Goal: Find specific page/section: Find specific page/section

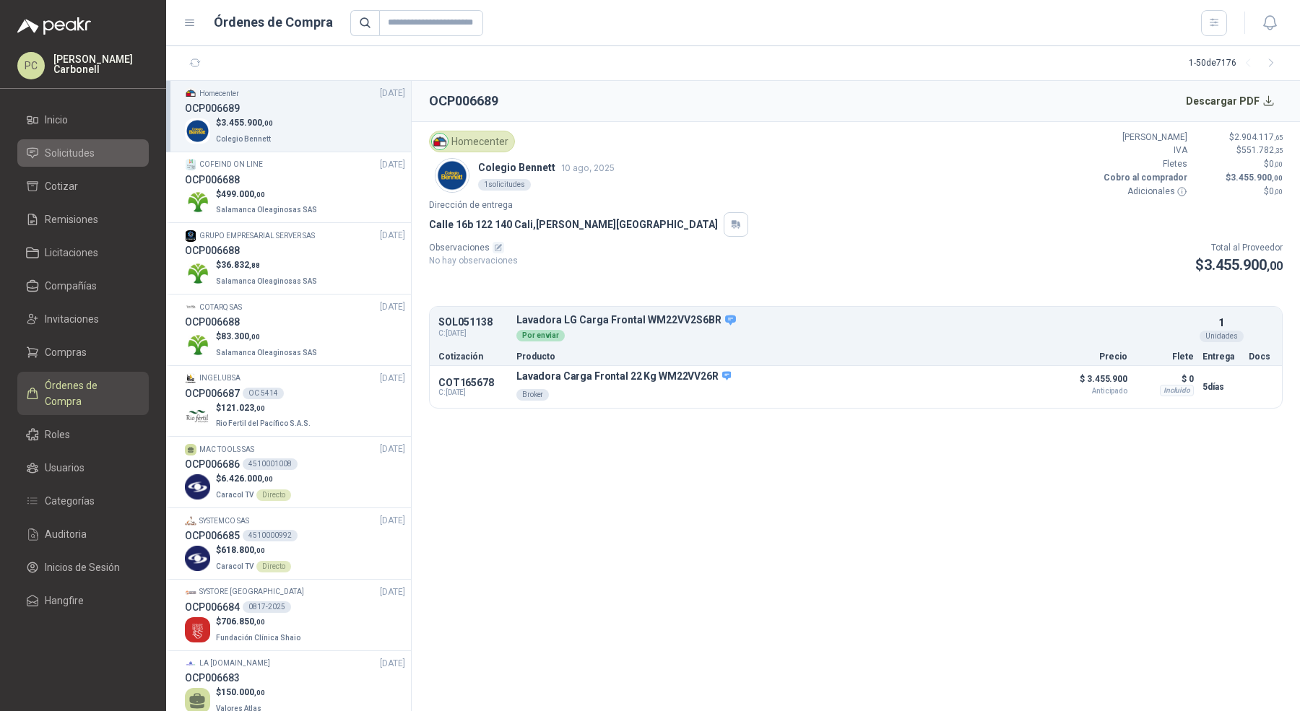
click at [86, 152] on span "Solicitudes" at bounding box center [70, 153] width 50 height 16
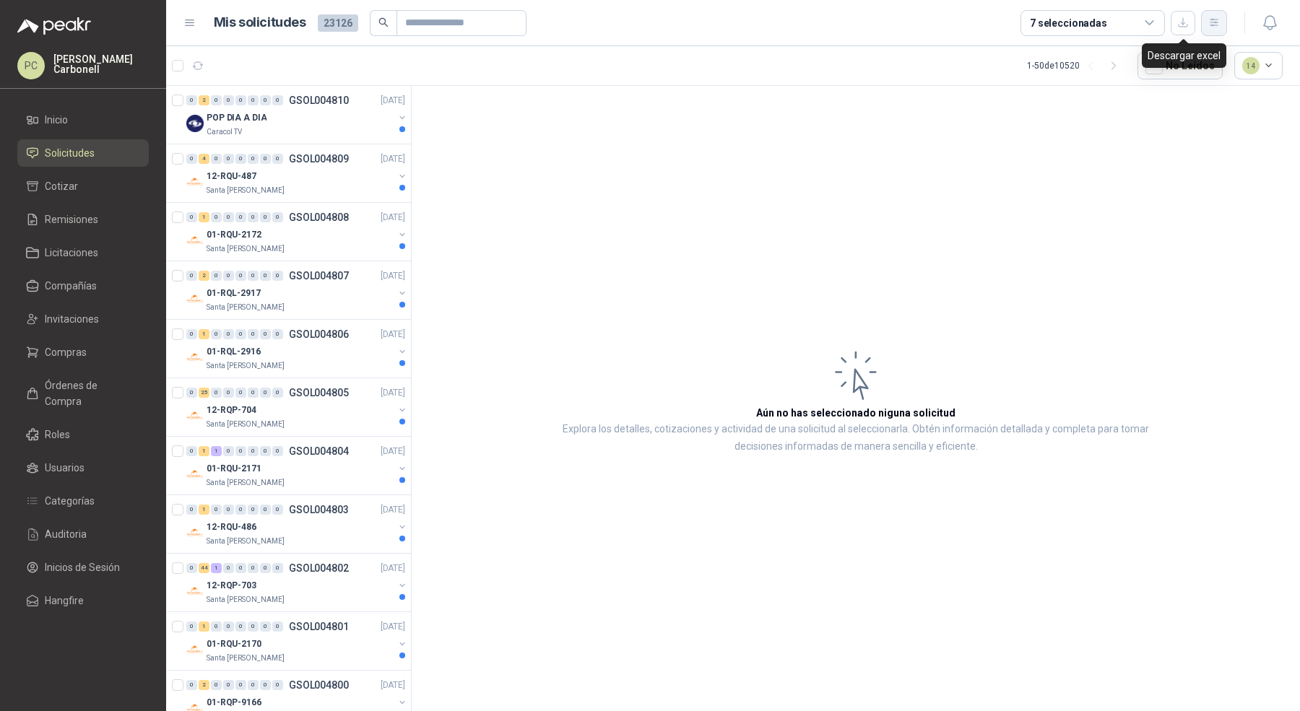
click at [1204, 26] on button "button" at bounding box center [1214, 23] width 26 height 26
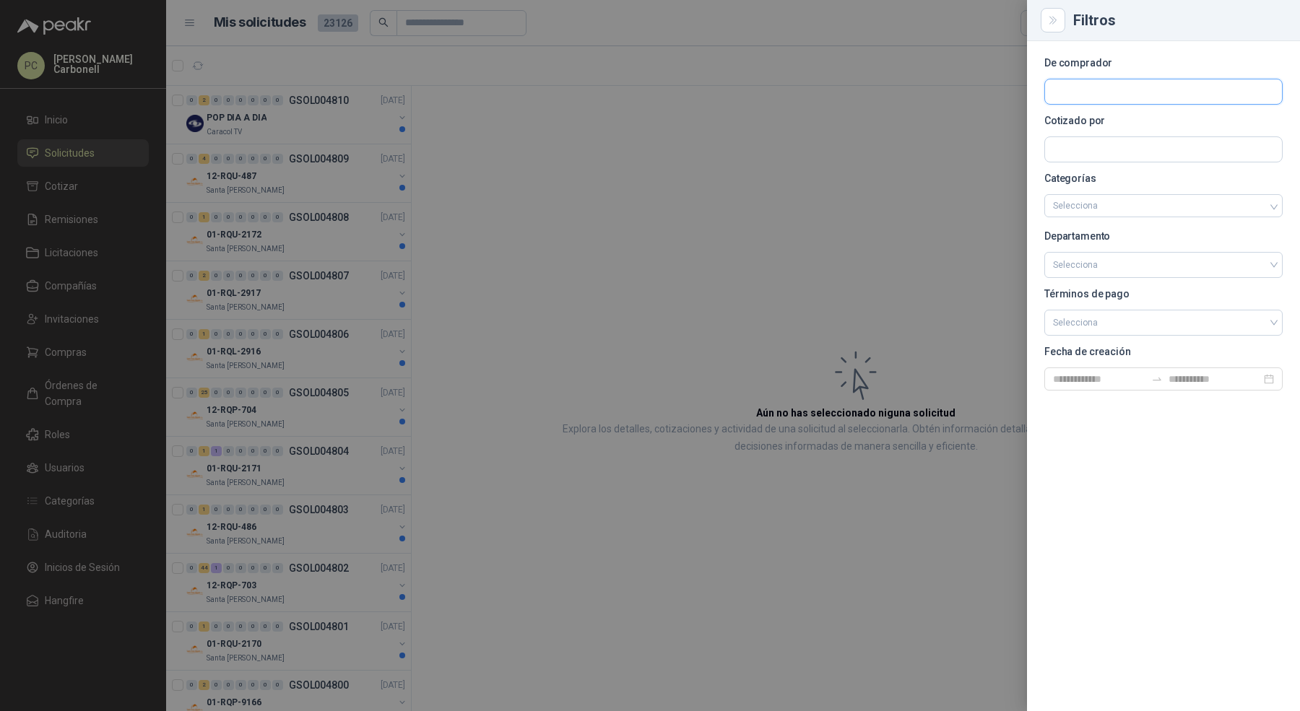
click at [1177, 100] on input "text" at bounding box center [1163, 91] width 237 height 25
type input "*******"
click at [1143, 131] on span "ALMATEC LOGISTICA INTELIGENTE S.A.S -" at bounding box center [1146, 130] width 137 height 7
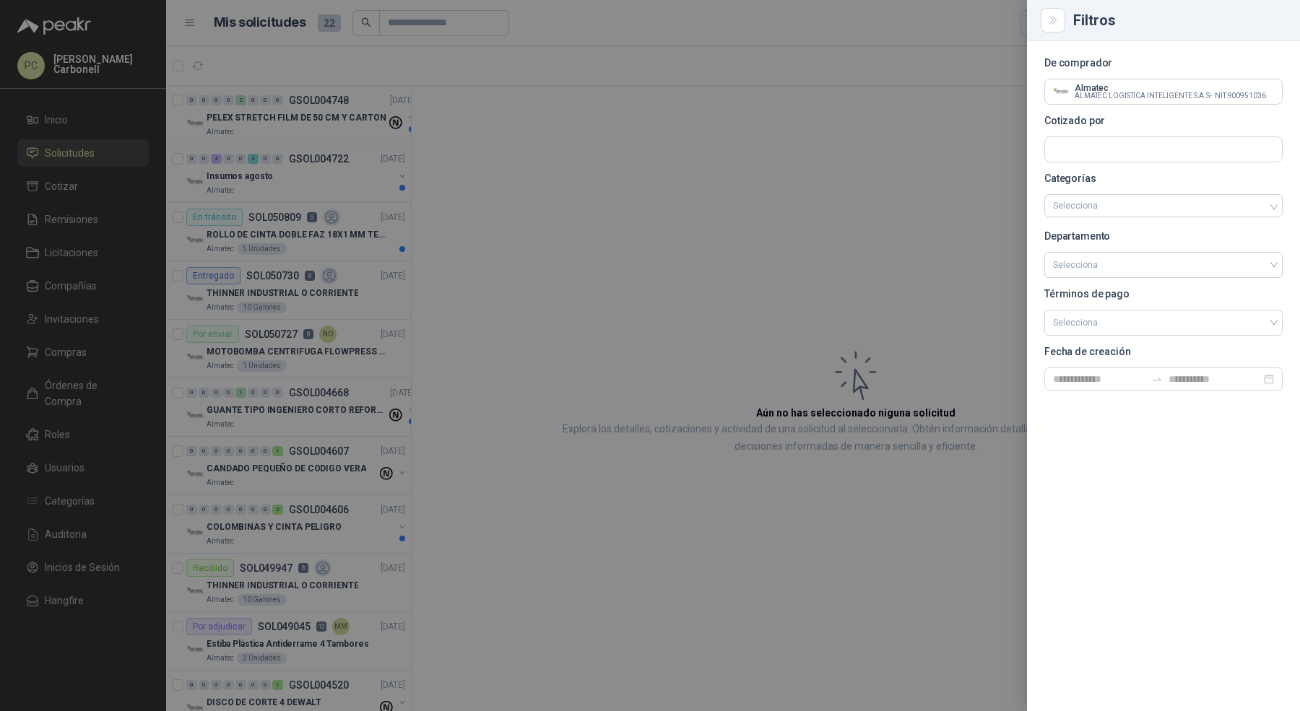
click at [563, 183] on div at bounding box center [650, 355] width 1300 height 711
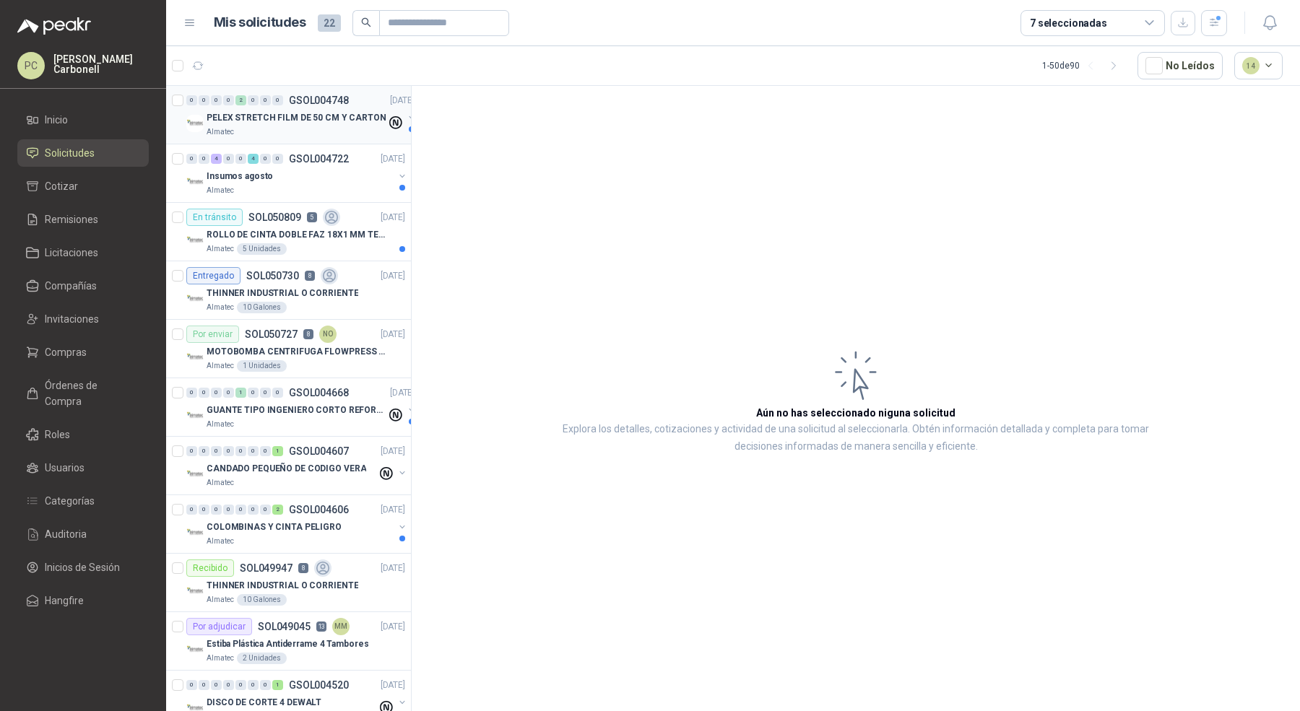
click at [283, 129] on div "Almatec" at bounding box center [297, 132] width 180 height 12
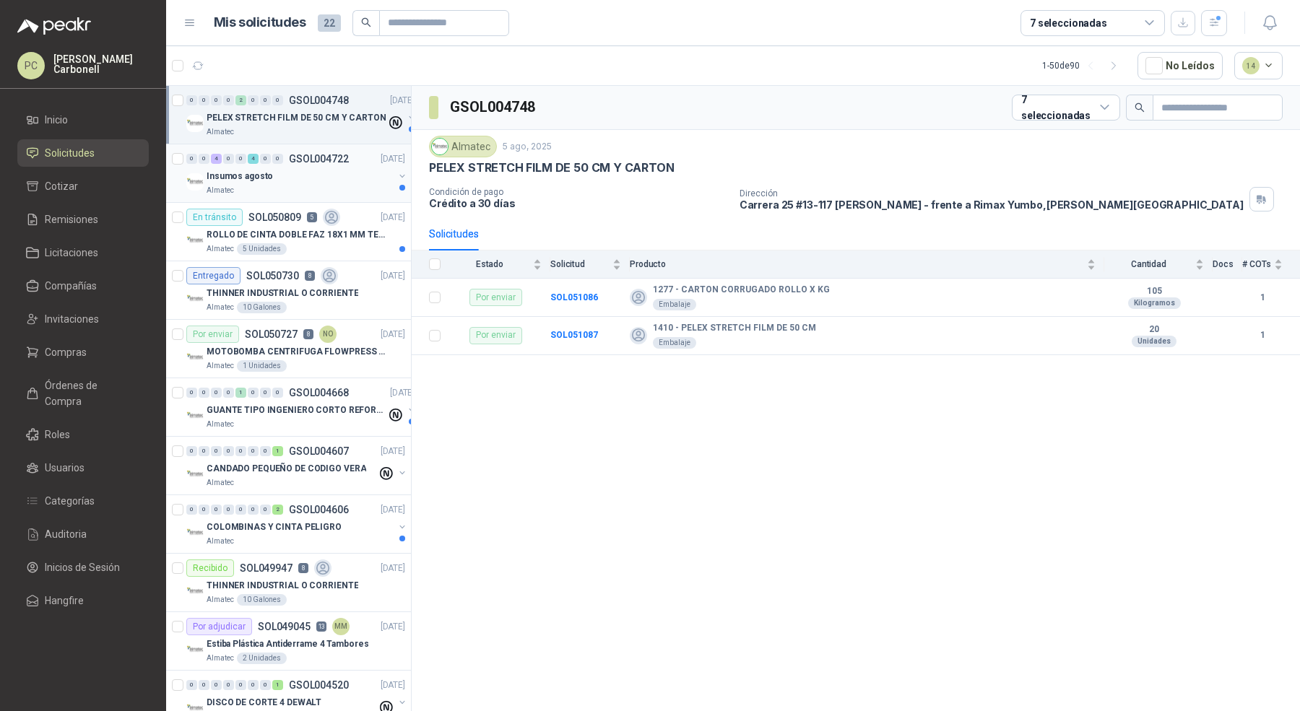
click at [267, 176] on p "Insumos agosto" at bounding box center [240, 177] width 66 height 14
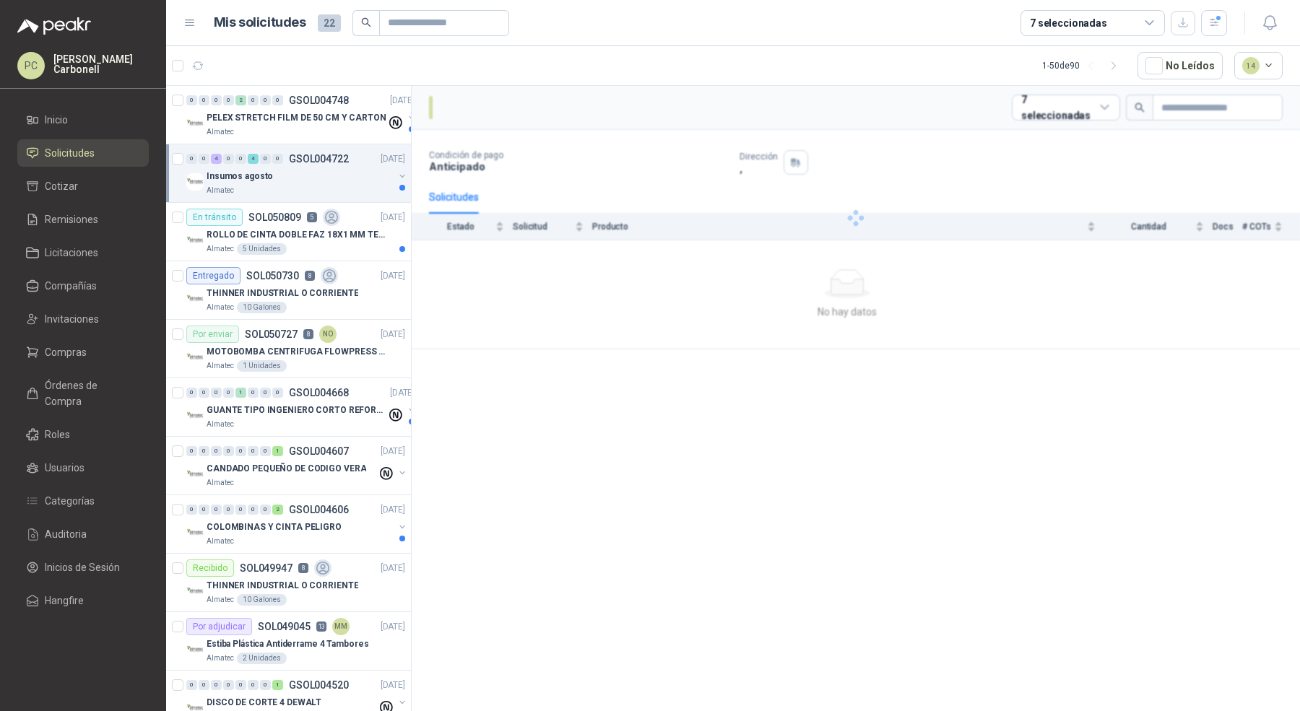
click at [267, 176] on p "Insumos agosto" at bounding box center [240, 177] width 66 height 14
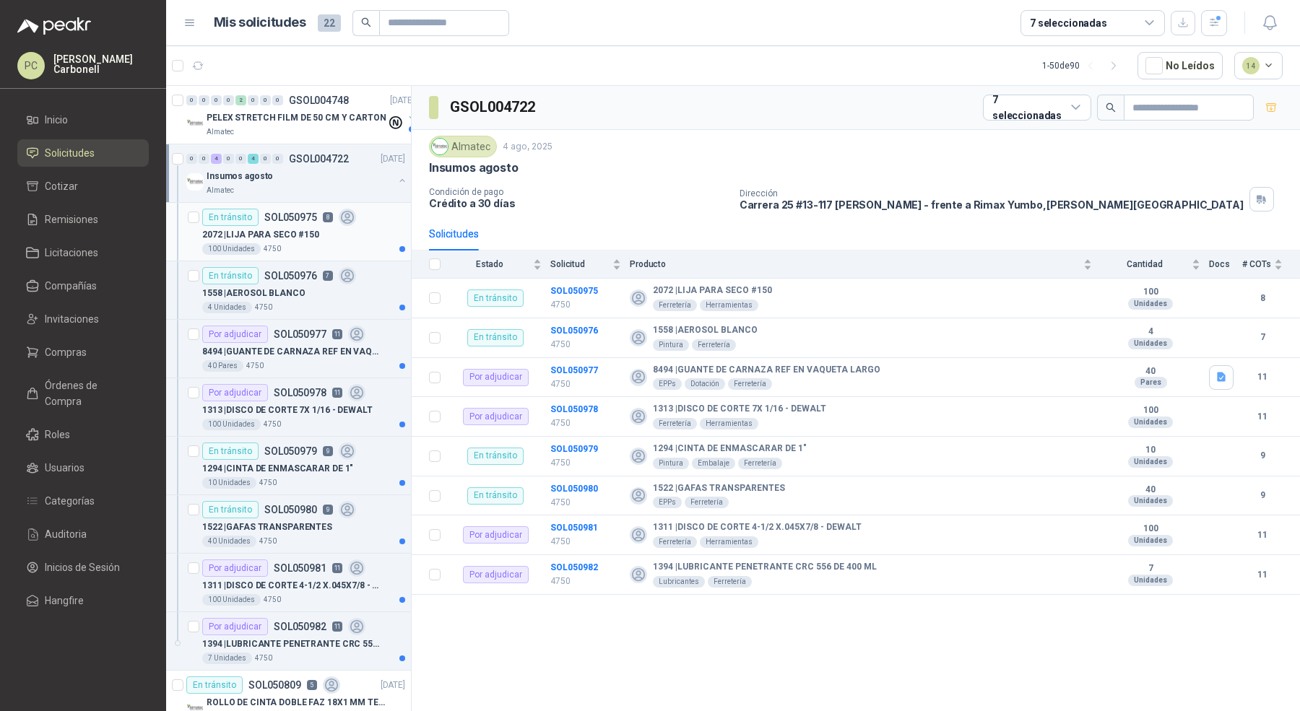
click at [287, 243] on div "100 Unidades 4750" at bounding box center [303, 249] width 203 height 12
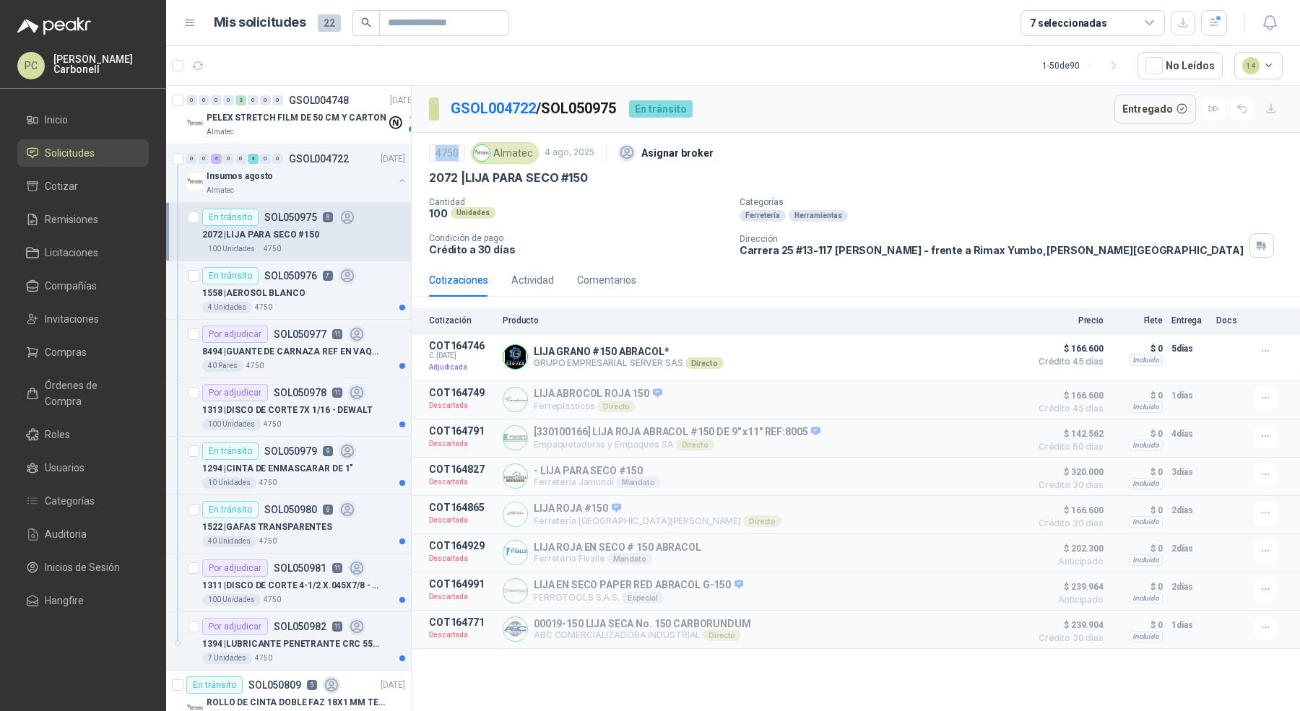
drag, startPoint x: 435, startPoint y: 150, endPoint x: 459, endPoint y: 150, distance: 23.8
click at [459, 150] on div "4750" at bounding box center [447, 152] width 36 height 17
click at [435, 150] on div "4750" at bounding box center [447, 152] width 36 height 17
drag, startPoint x: 430, startPoint y: 175, endPoint x: 449, endPoint y: 175, distance: 19.5
click at [449, 175] on p "2072 | LIJA PARA SECO #150" at bounding box center [508, 177] width 159 height 15
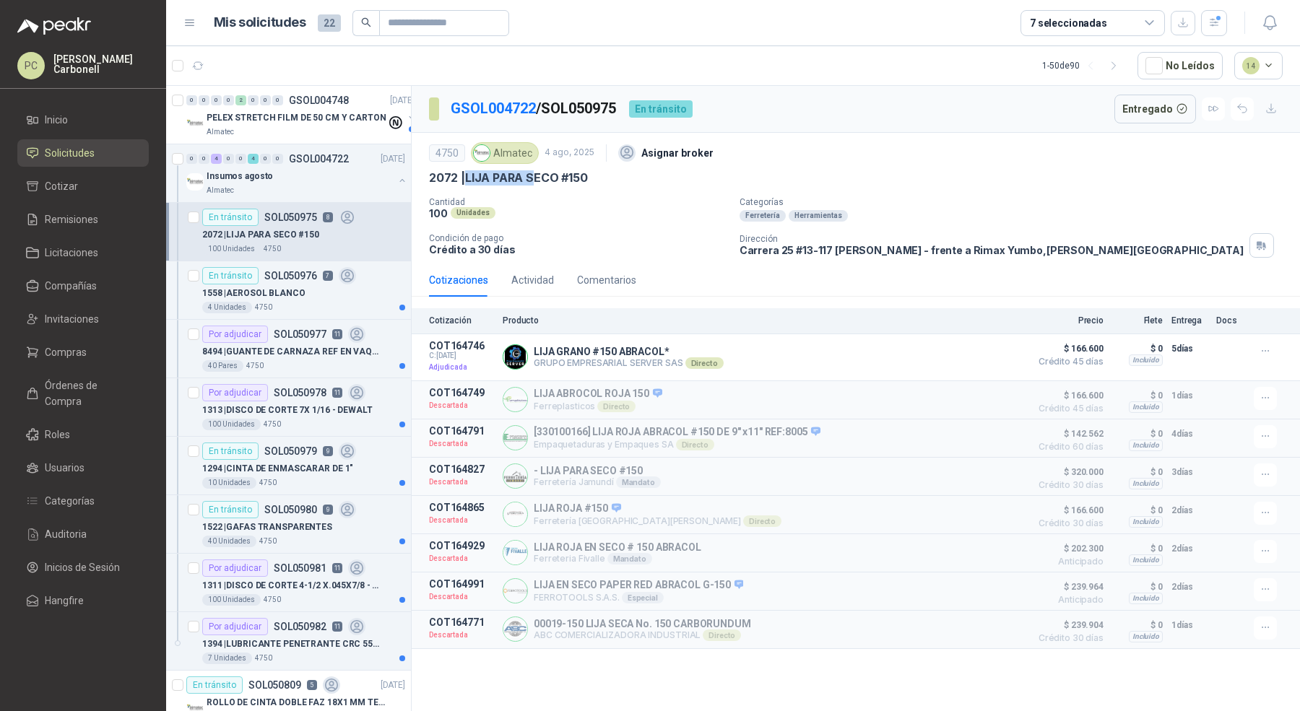
drag, startPoint x: 469, startPoint y: 181, endPoint x: 537, endPoint y: 179, distance: 67.9
click at [537, 180] on p "2072 | LIJA PARA SECO #150" at bounding box center [508, 177] width 159 height 15
click at [342, 287] on div "1558 | AEROSOL BLANCO" at bounding box center [303, 293] width 203 height 17
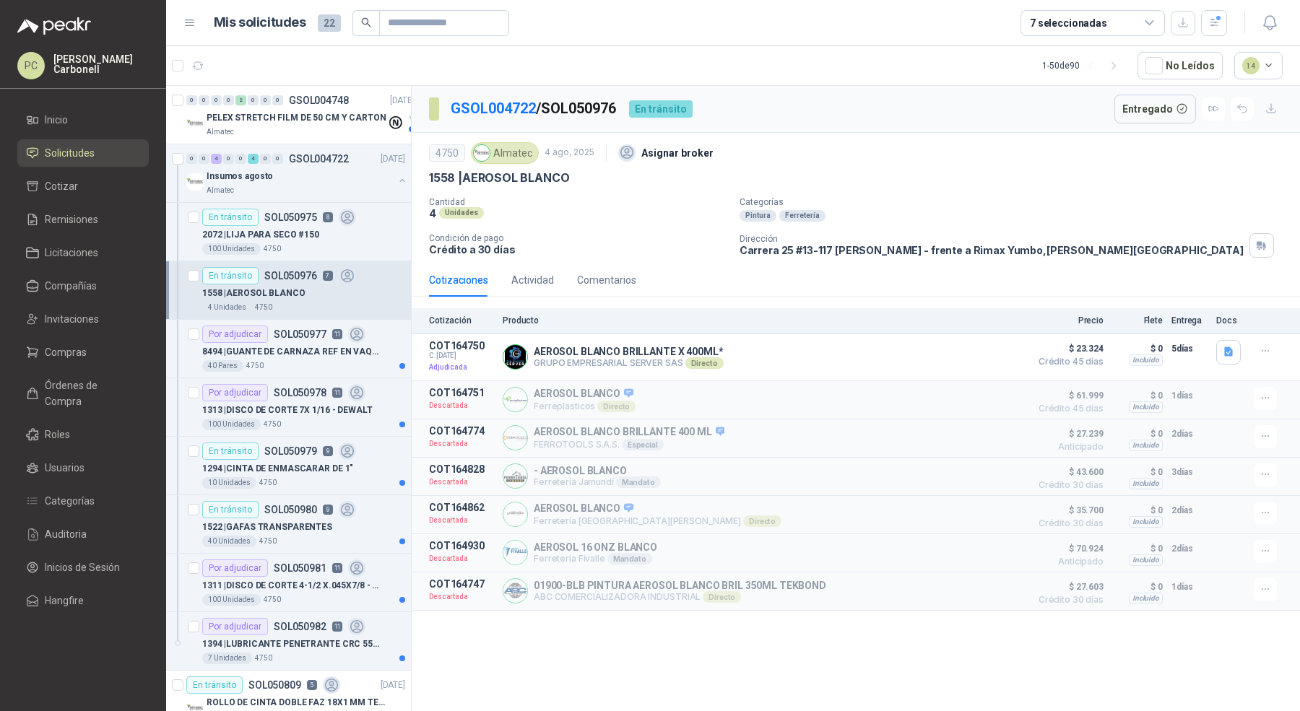
click at [444, 173] on p "1558 | AEROSOL BLANCO" at bounding box center [499, 177] width 140 height 15
click at [485, 176] on p "1558 | AEROSOL BLANCO" at bounding box center [499, 177] width 140 height 15
click at [457, 150] on div "4750" at bounding box center [447, 152] width 36 height 17
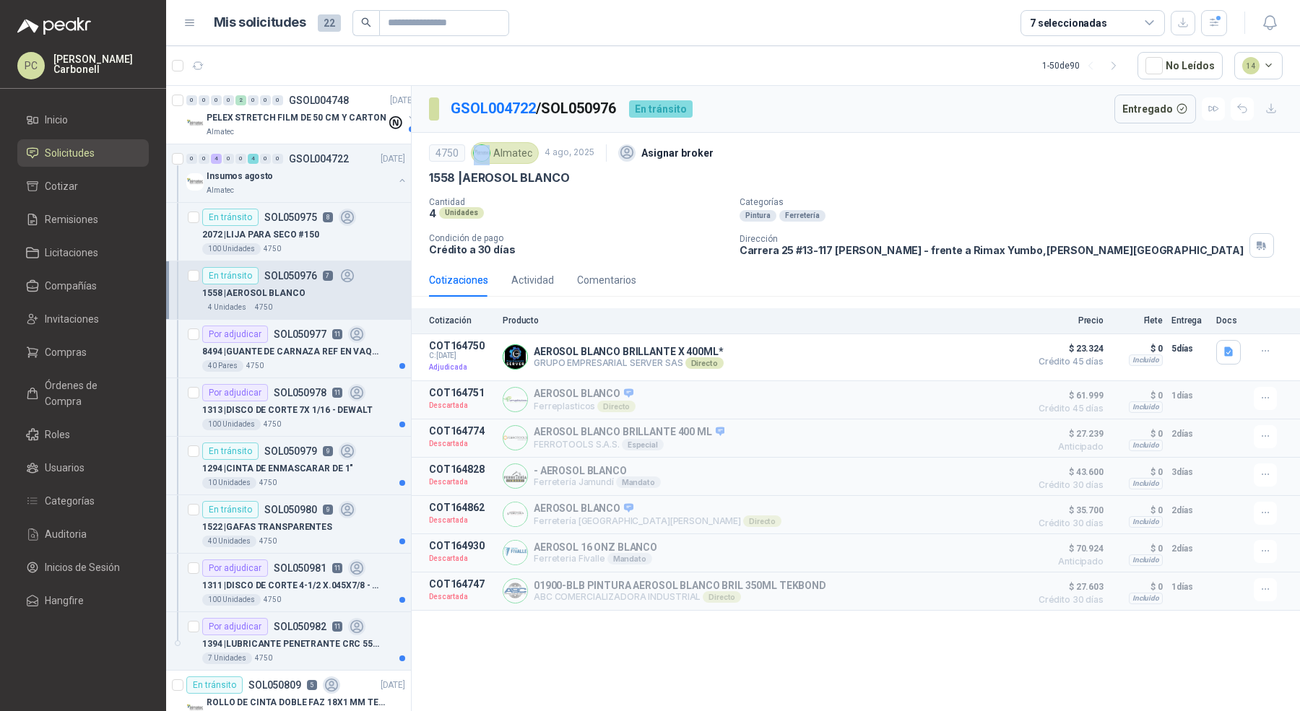
click at [457, 150] on div "4750" at bounding box center [447, 152] width 36 height 17
click at [444, 152] on div "4750" at bounding box center [447, 152] width 36 height 17
click at [436, 222] on div "Cantidad 4 Unidades Categorías Pintura Ferretería Condición de pago Crédito a 3…" at bounding box center [856, 227] width 854 height 61
drag, startPoint x: 432, startPoint y: 176, endPoint x: 452, endPoint y: 176, distance: 20.2
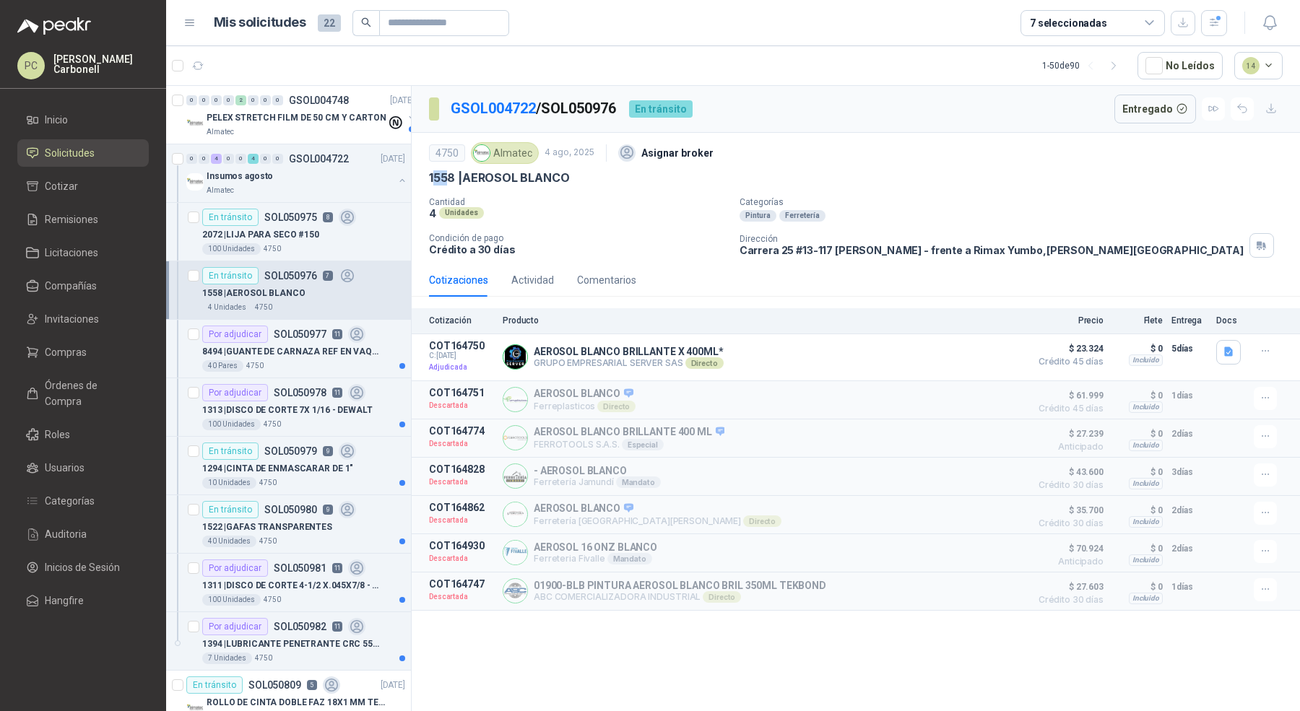
click at [452, 176] on p "1558 | AEROSOL BLANCO" at bounding box center [499, 177] width 140 height 15
drag, startPoint x: 434, startPoint y: 152, endPoint x: 449, endPoint y: 152, distance: 15.2
click at [449, 152] on div "4750" at bounding box center [447, 152] width 36 height 17
click at [287, 345] on p "8494 | GUANTE DE CARNAZA REF EN VAQUETA LARGO" at bounding box center [292, 352] width 180 height 14
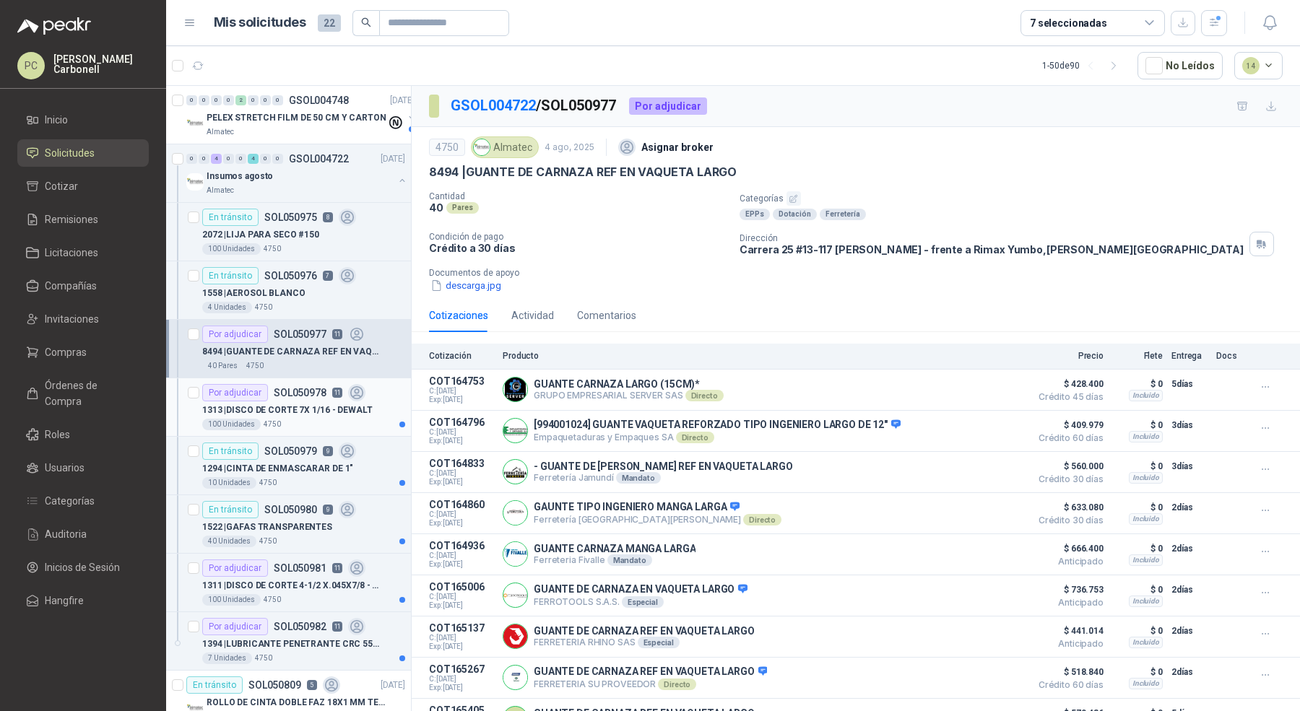
click at [276, 419] on p "4750" at bounding box center [272, 425] width 17 height 12
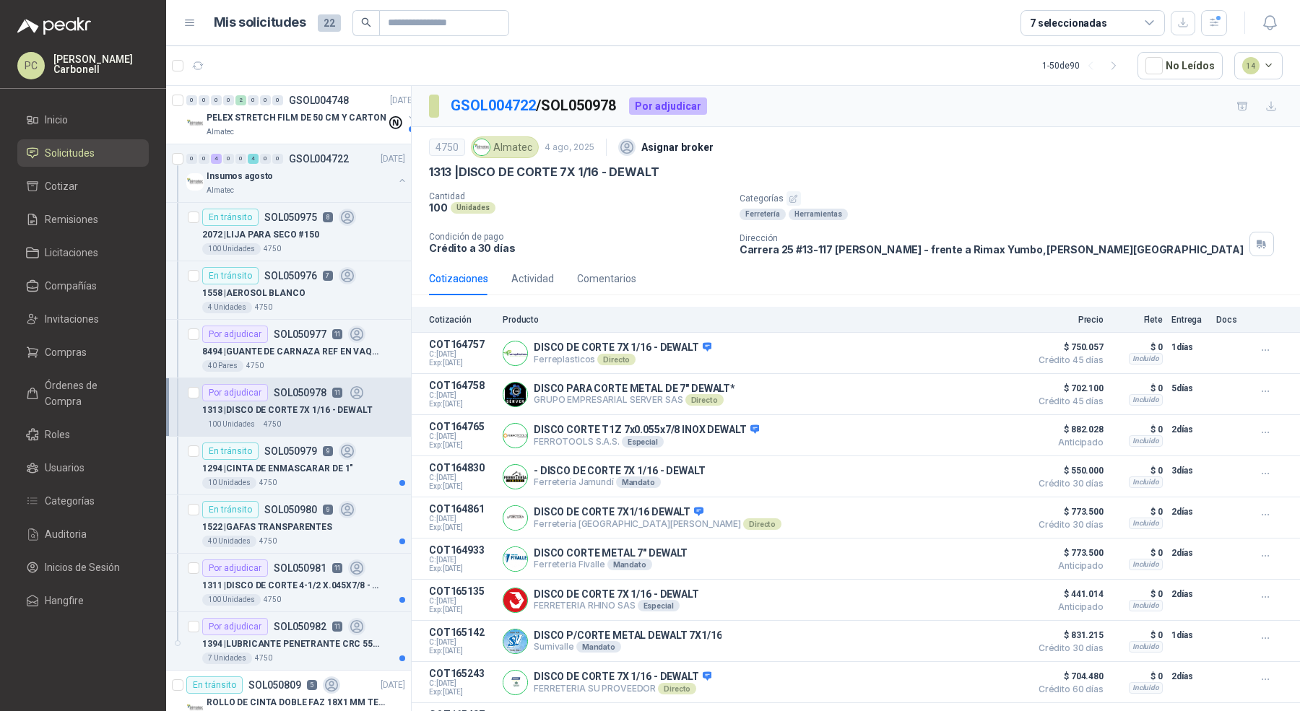
click at [447, 148] on div "4750" at bounding box center [447, 147] width 36 height 17
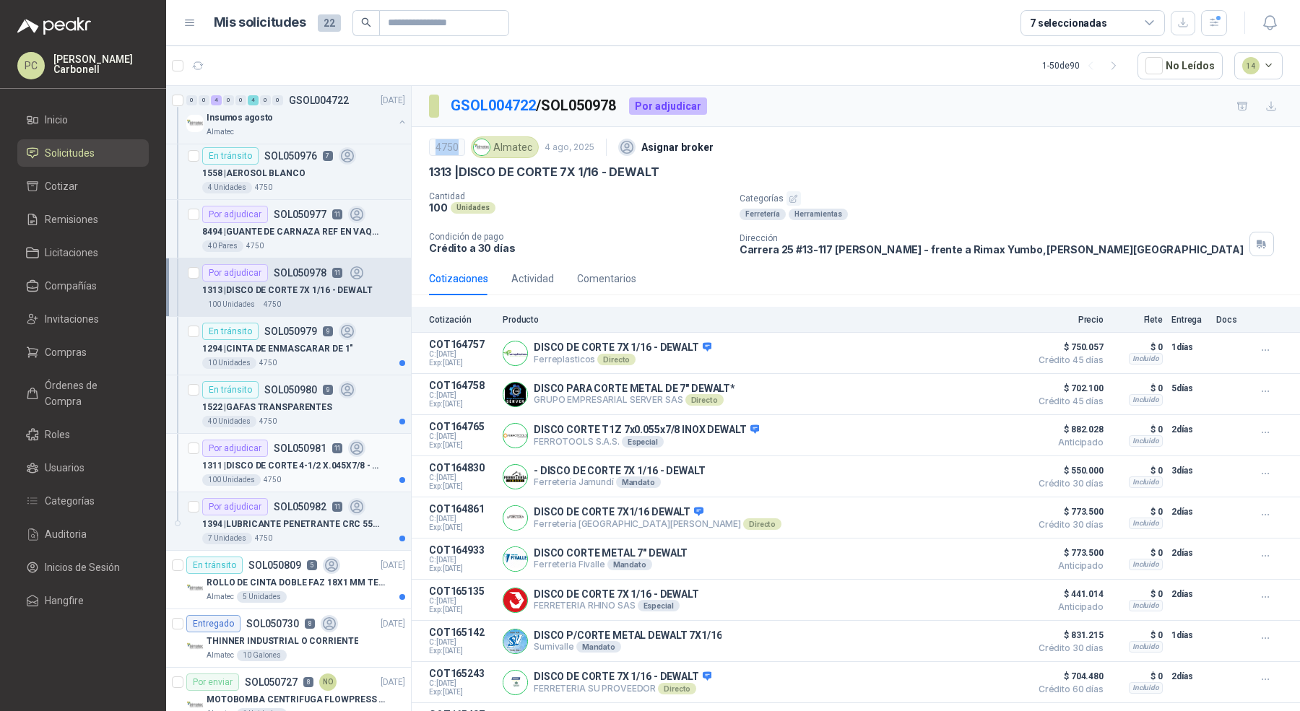
click at [277, 444] on p "SOL050981" at bounding box center [300, 449] width 53 height 10
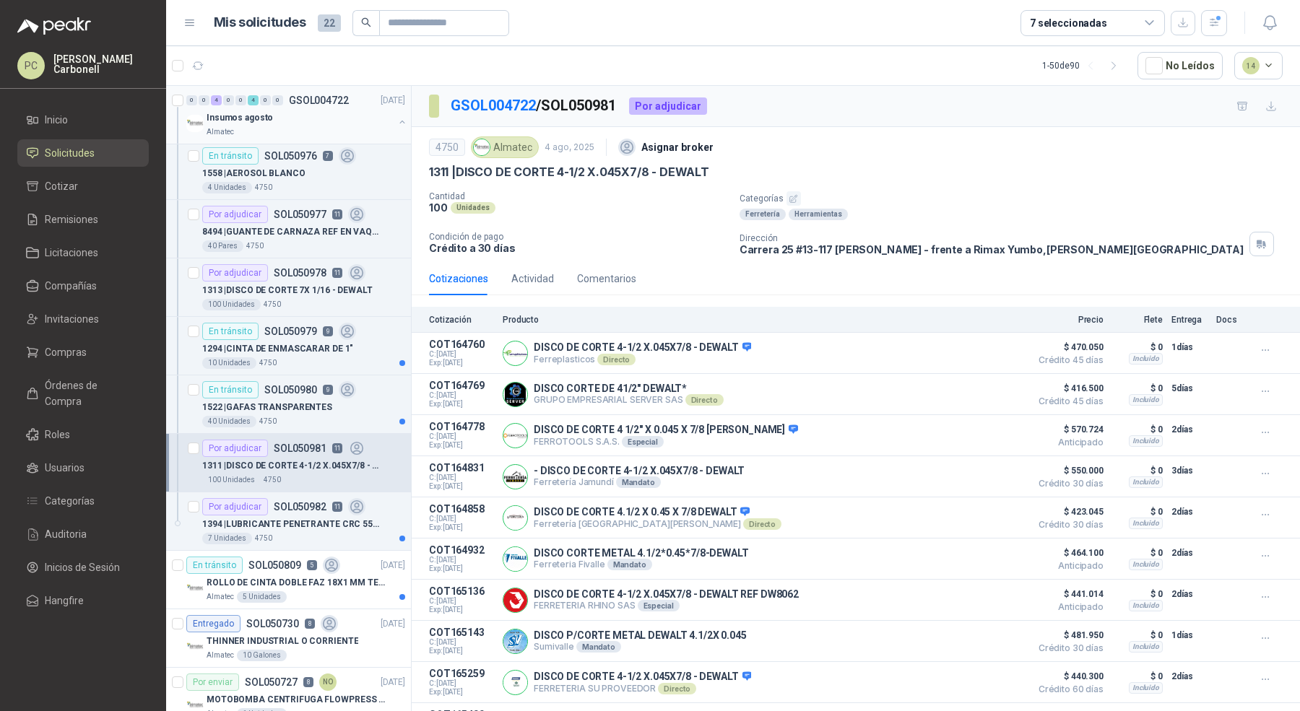
click at [320, 127] on div "Almatec" at bounding box center [300, 132] width 187 height 12
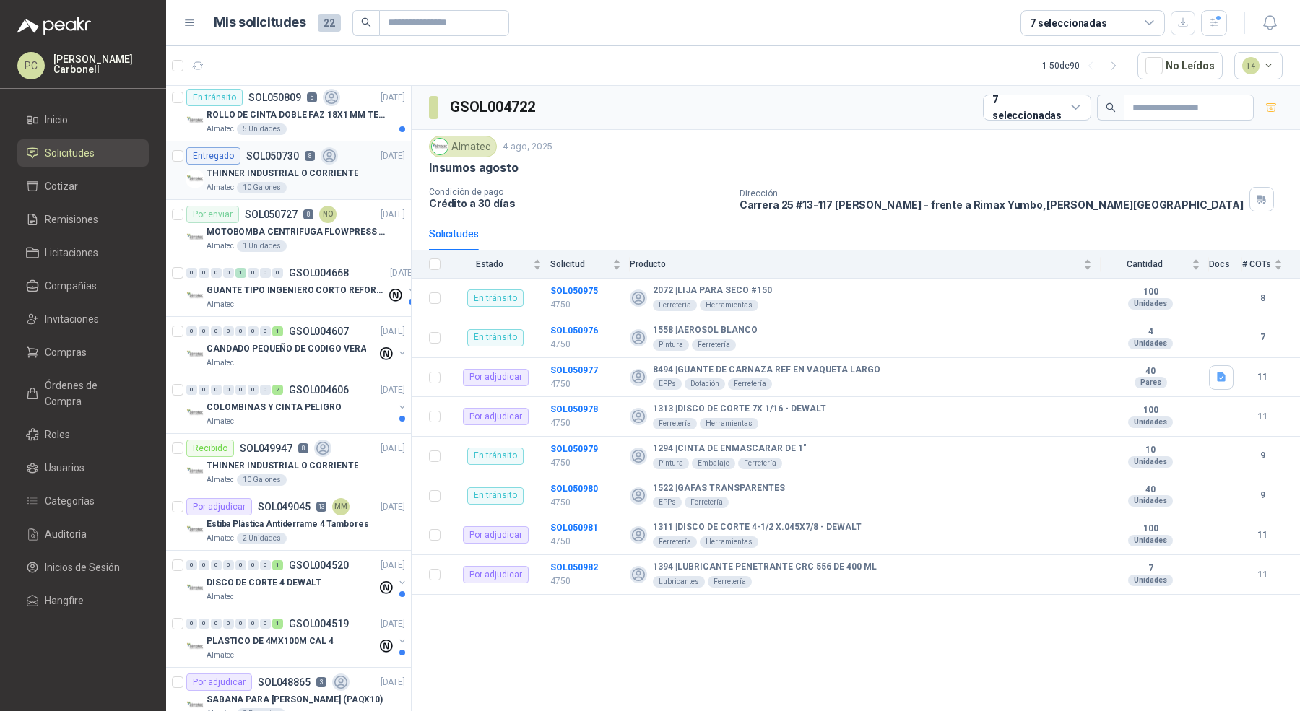
click at [339, 182] on div "Almatec 10 Galones" at bounding box center [306, 188] width 199 height 12
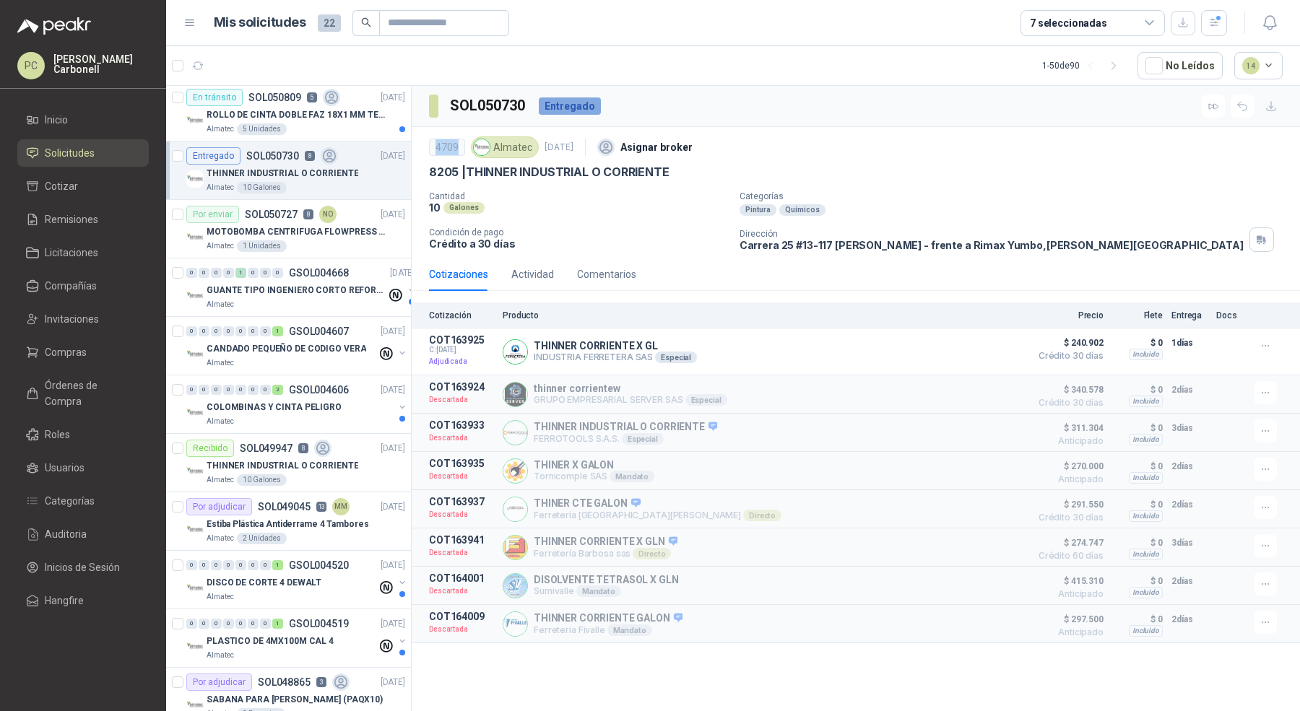
drag, startPoint x: 435, startPoint y: 149, endPoint x: 455, endPoint y: 149, distance: 20.2
click at [455, 149] on div "4709" at bounding box center [447, 147] width 36 height 17
click at [352, 246] on div "Almatec 1 Unidades" at bounding box center [306, 247] width 199 height 12
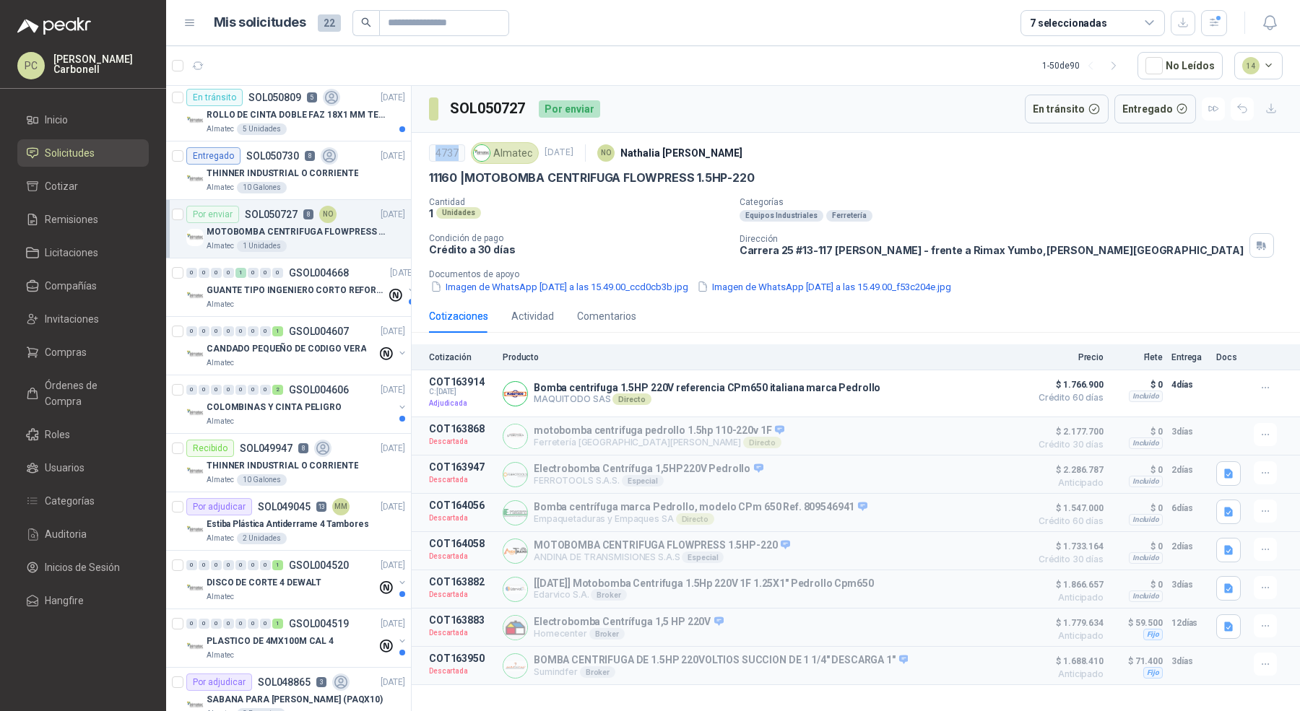
drag, startPoint x: 436, startPoint y: 152, endPoint x: 465, endPoint y: 152, distance: 28.9
click at [465, 152] on div "4737 Almatec [DATE] NO [PERSON_NAME]" at bounding box center [856, 153] width 854 height 29
click at [449, 151] on div "4737" at bounding box center [447, 152] width 36 height 17
click at [449, 153] on div "4737" at bounding box center [447, 152] width 36 height 17
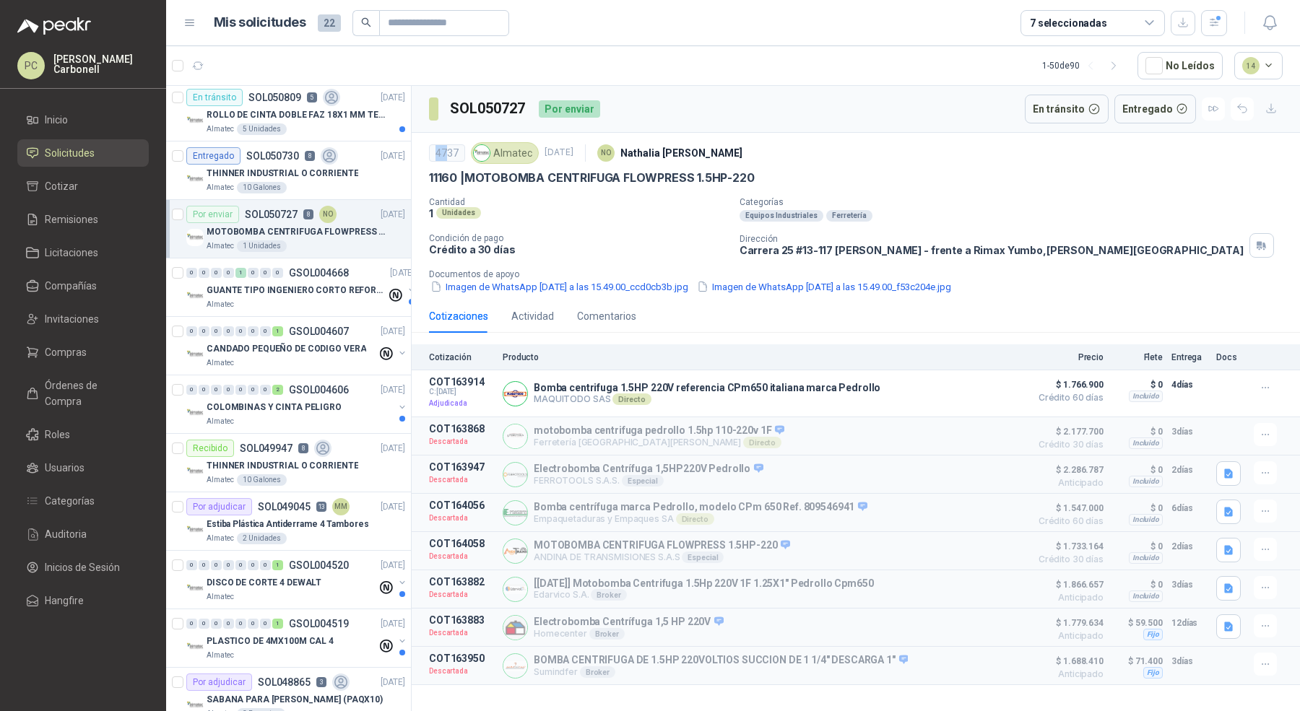
drag, startPoint x: 436, startPoint y: 151, endPoint x: 449, endPoint y: 150, distance: 12.3
click at [449, 150] on div "4737" at bounding box center [447, 152] width 36 height 17
drag, startPoint x: 458, startPoint y: 151, endPoint x: 433, endPoint y: 151, distance: 24.6
click at [433, 151] on div "4737" at bounding box center [447, 152] width 36 height 17
click at [436, 172] on p "11160 | MOTOBOMBA CENTRIFUGA FLOWPRESS 1.5HP-220" at bounding box center [592, 177] width 326 height 15
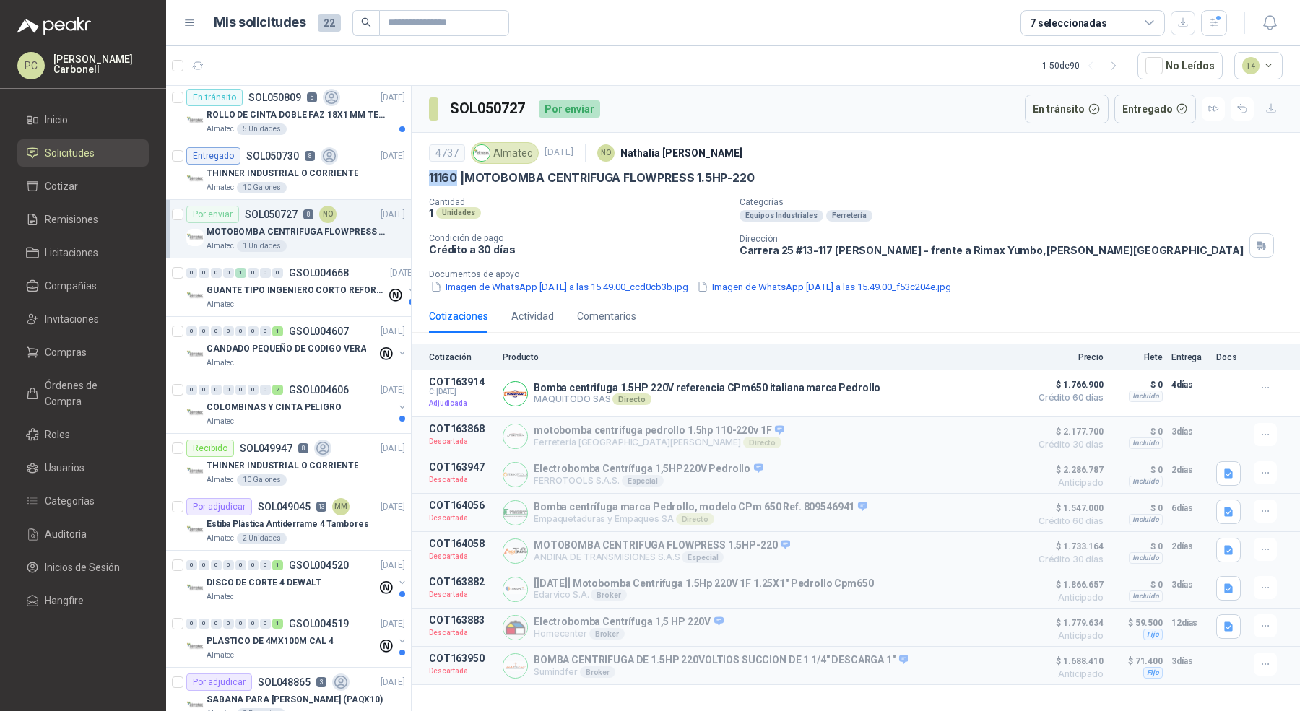
click at [436, 172] on p "11160 | MOTOBOMBA CENTRIFUGA FLOWPRESS 1.5HP-220" at bounding box center [592, 177] width 326 height 15
drag, startPoint x: 466, startPoint y: 176, endPoint x: 635, endPoint y: 176, distance: 169.0
click at [635, 177] on p "11160 | MOTOBOMBA CENTRIFUGA FLOWPRESS 1.5HP-220" at bounding box center [592, 177] width 326 height 15
click at [630, 177] on p "11160 | MOTOBOMBA CENTRIFUGA FLOWPRESS 1.5HP-220" at bounding box center [592, 177] width 326 height 15
